Goal: Task Accomplishment & Management: Use online tool/utility

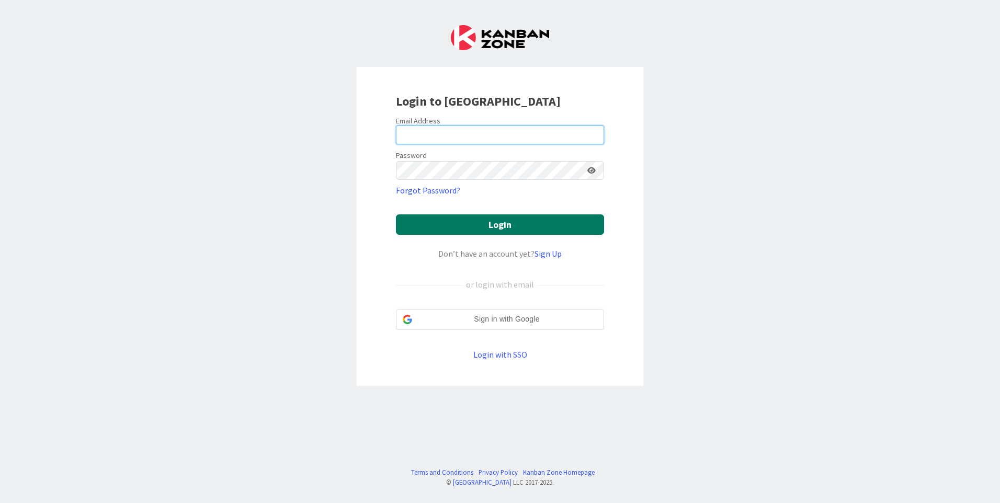
type input "[EMAIL_ADDRESS][DOMAIN_NAME]"
click at [517, 218] on button "Login" at bounding box center [500, 224] width 208 height 20
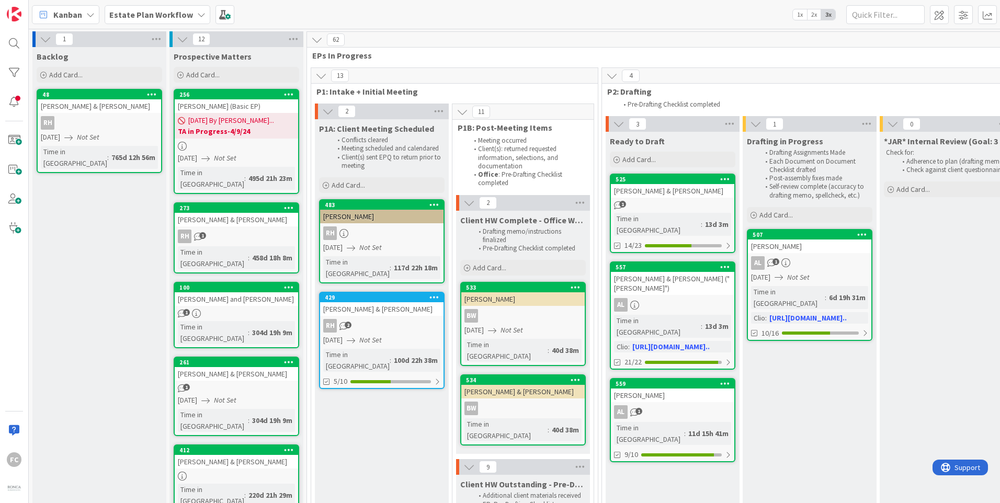
scroll to position [0, 1501]
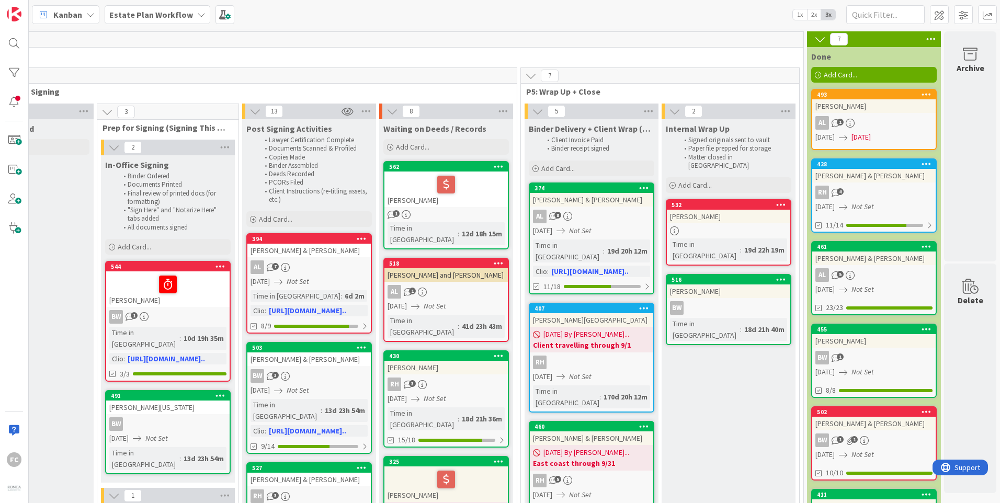
click at [174, 18] on b "Estate Plan Workflow" at bounding box center [151, 14] width 84 height 10
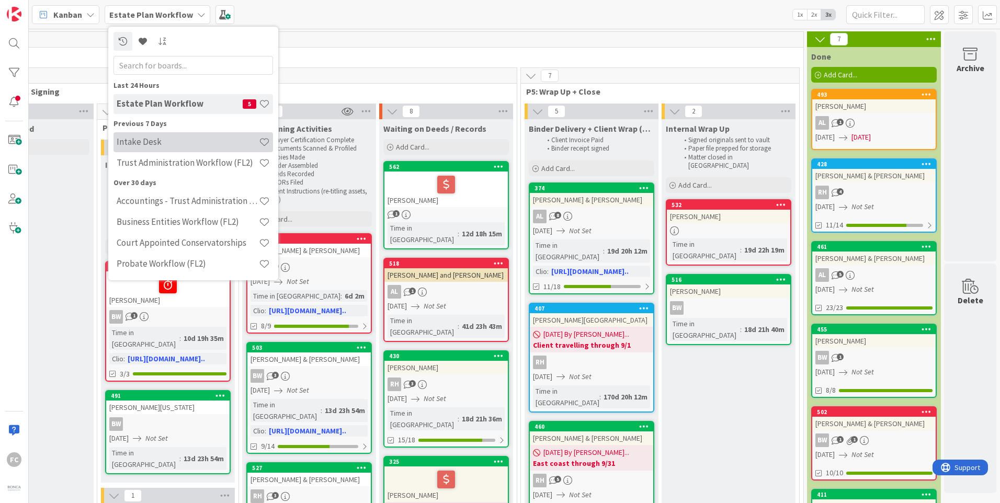
click at [170, 134] on div "Intake Desk" at bounding box center [194, 142] width 160 height 20
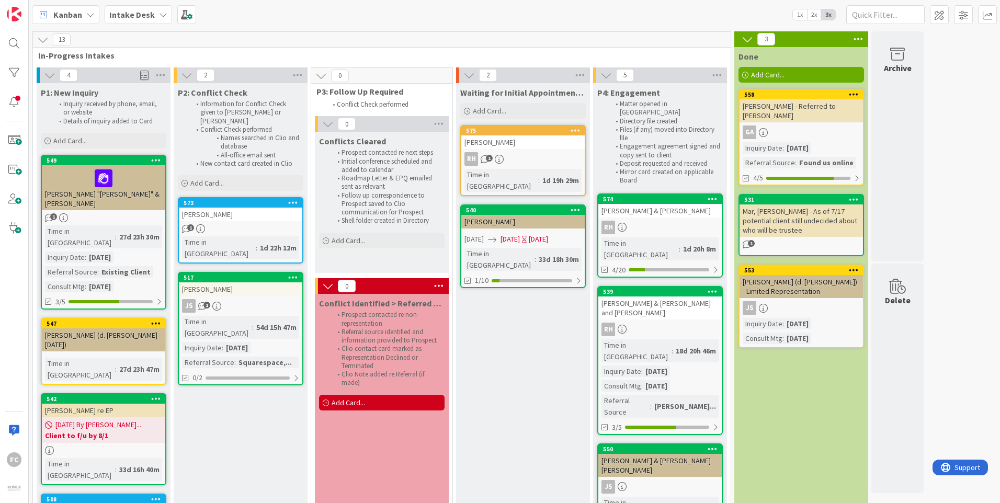
click at [331, 121] on icon at bounding box center [328, 124] width 12 height 12
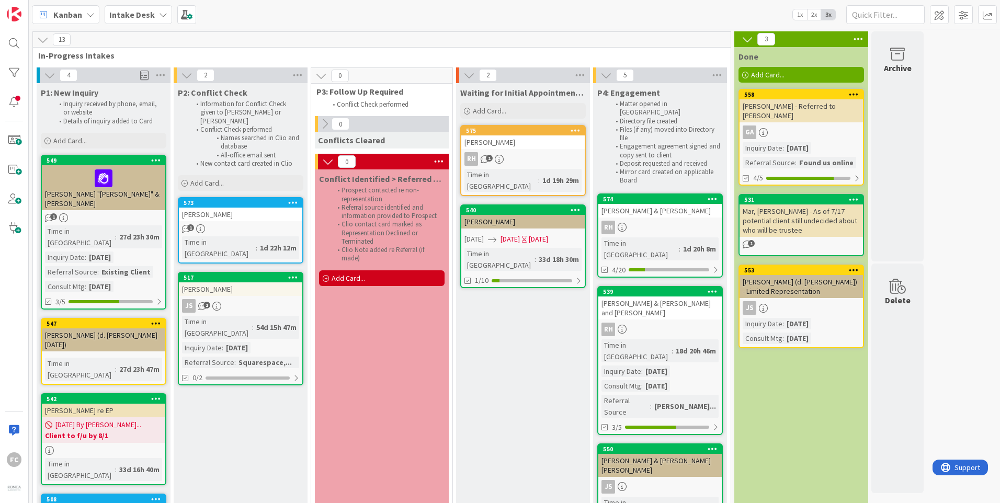
click at [328, 121] on icon at bounding box center [325, 124] width 12 height 12
